Goal: Communication & Community: Answer question/provide support

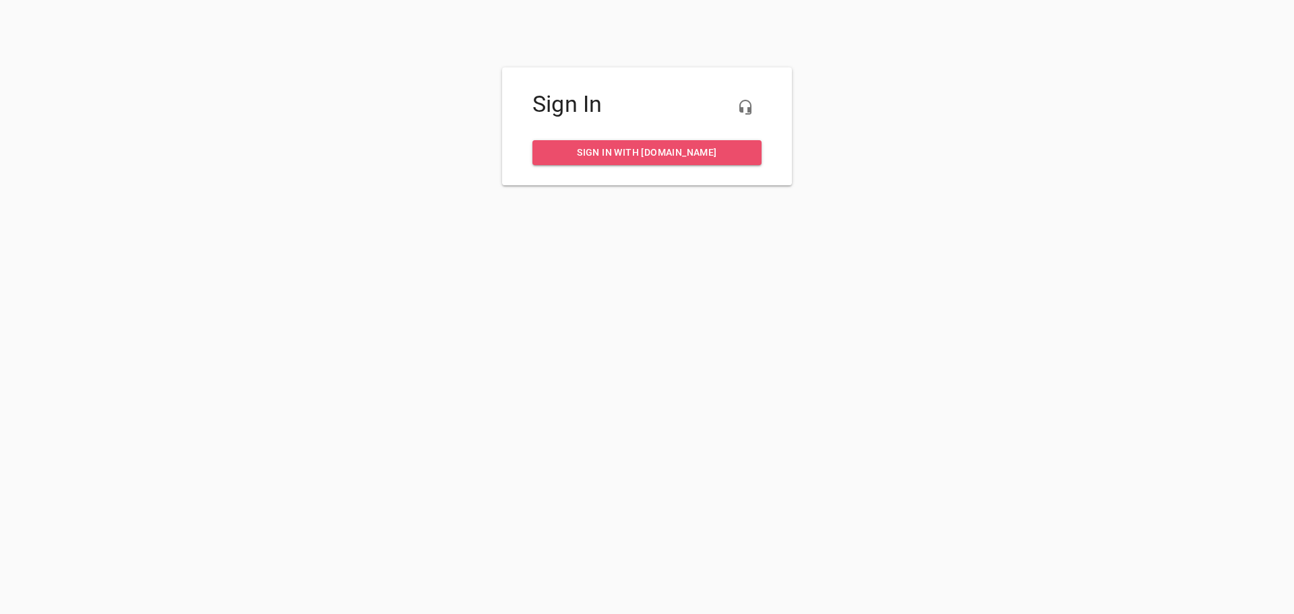
drag, startPoint x: 633, startPoint y: 159, endPoint x: 679, endPoint y: 196, distance: 59.0
click at [633, 159] on span "Sign in with my.rheem.com" at bounding box center [647, 152] width 208 height 17
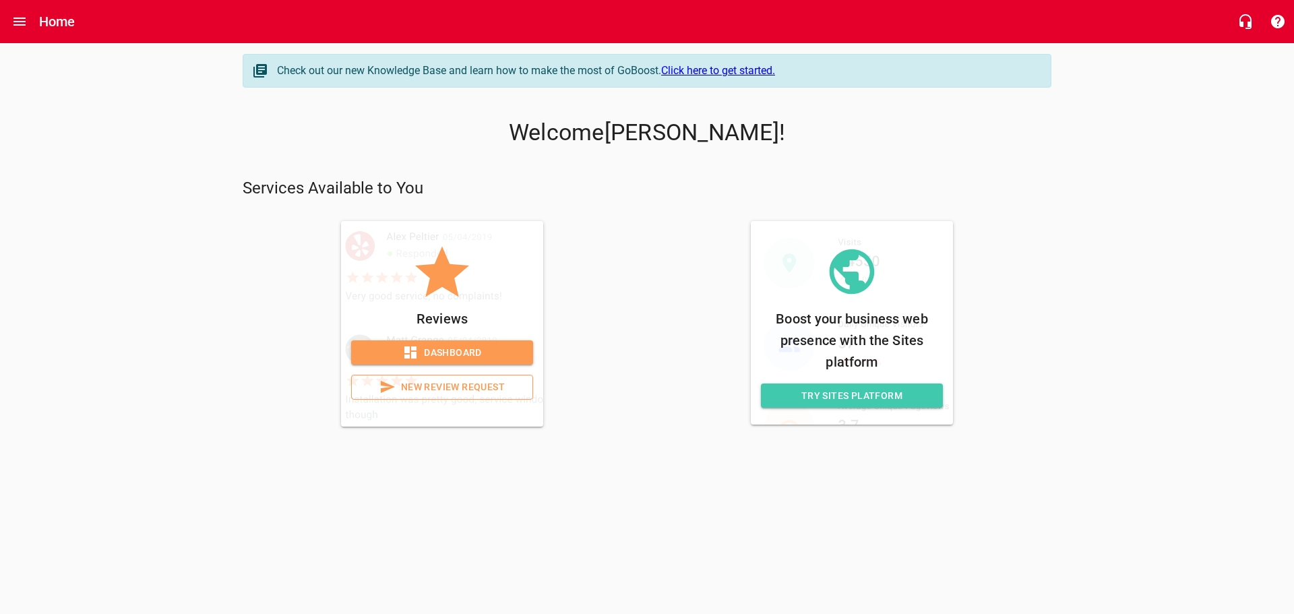
click at [460, 350] on span "Dashboard" at bounding box center [442, 352] width 160 height 17
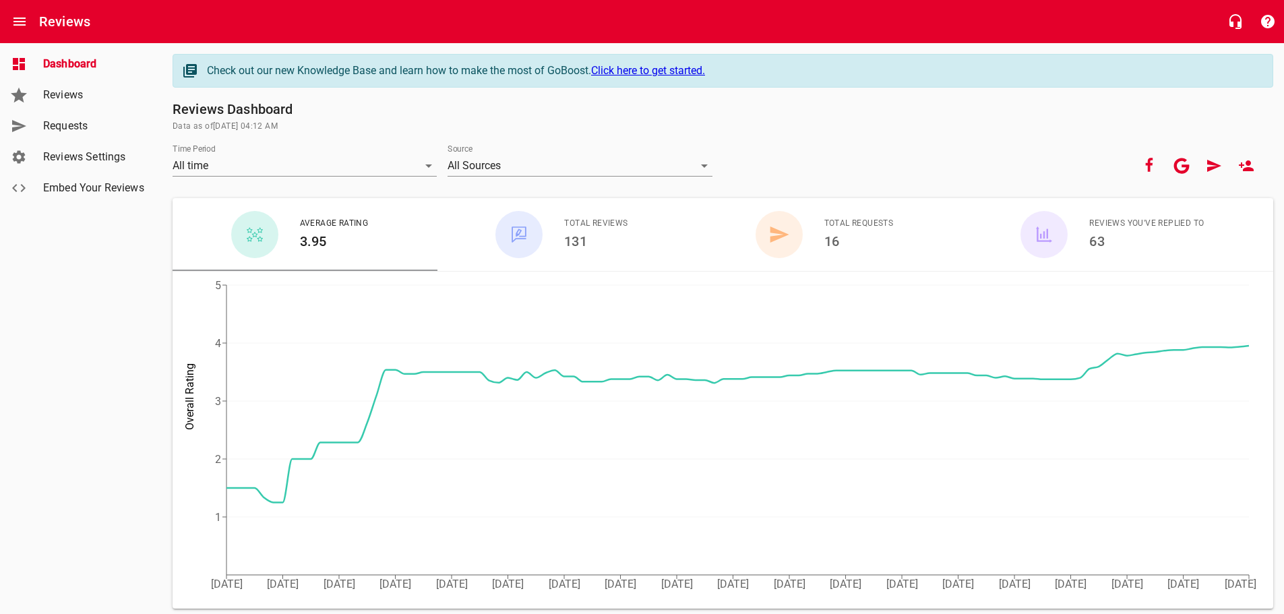
click at [66, 92] on span "Reviews" at bounding box center [94, 95] width 102 height 16
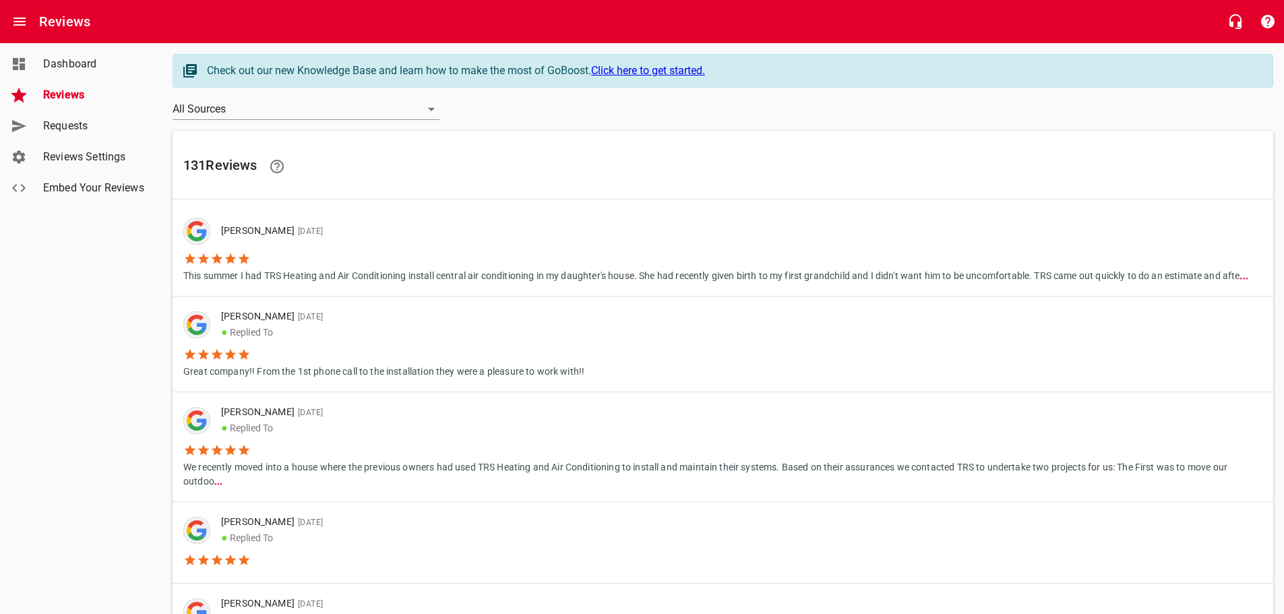
click at [369, 247] on li "This summer I had TRS Heating and Air Conditioning install central air conditio…" at bounding box center [715, 264] width 1065 height 38
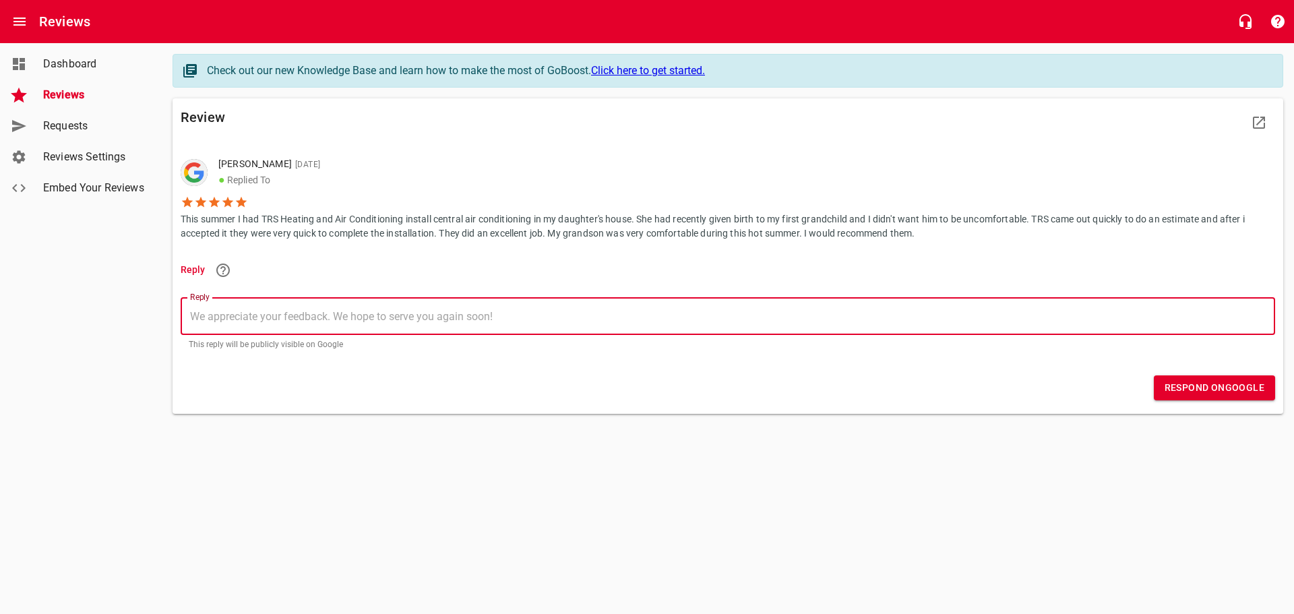
paste textarea "Thank you [PERSON_NAME], I do remember your daughter and your new grandbaby bei…"
type textarea "Thank you [PERSON_NAME], I do remember your daughter and your new grandbaby bei…"
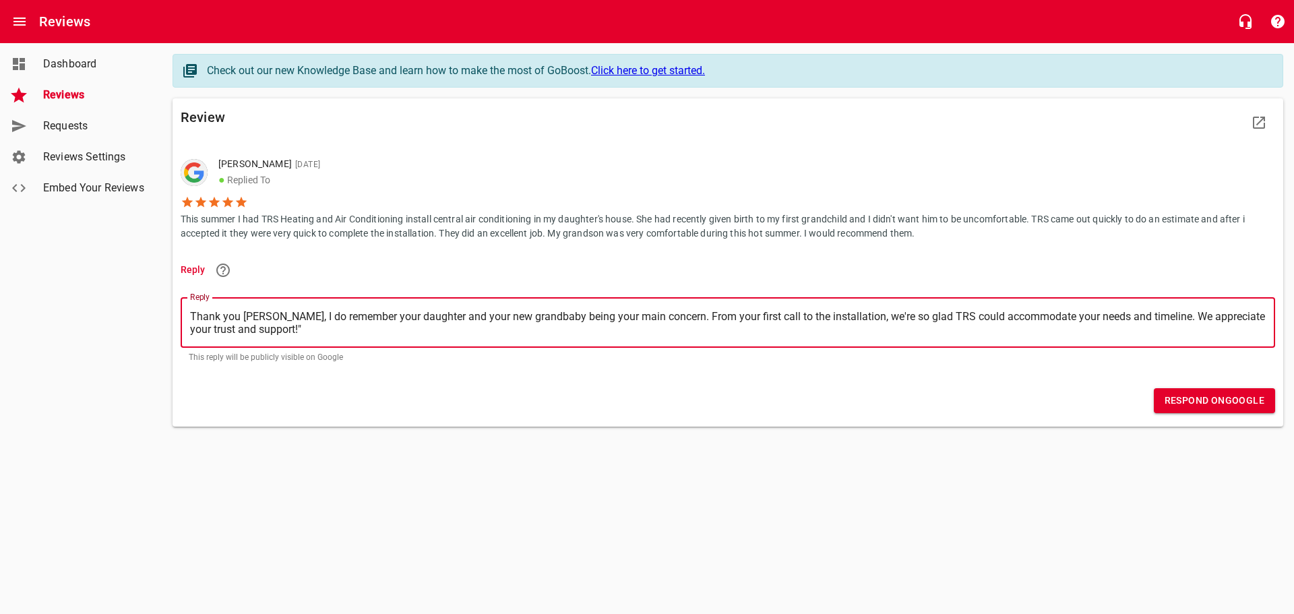
type textarea "Thank you [PERSON_NAME], I do remember your daughter and your new grandbaby bei…"
click at [1204, 401] on span "Respond on Google" at bounding box center [1215, 400] width 100 height 17
